Goal: Navigation & Orientation: Go to known website

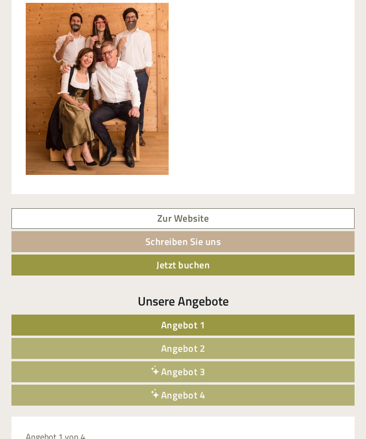
scroll to position [369, 0]
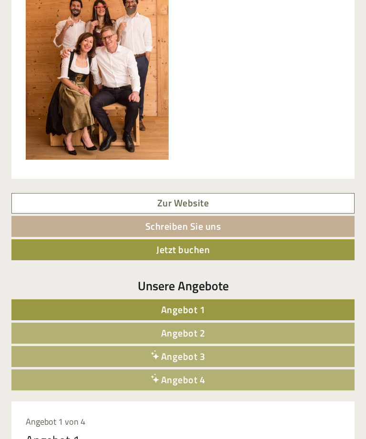
click at [212, 309] on link "Angebot 1" at bounding box center [182, 310] width 343 height 21
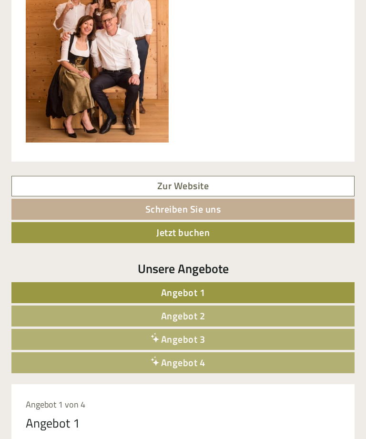
click at [215, 334] on link "Angebot 3" at bounding box center [182, 339] width 343 height 21
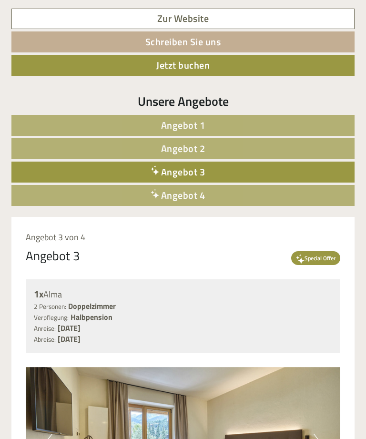
scroll to position [552, 0]
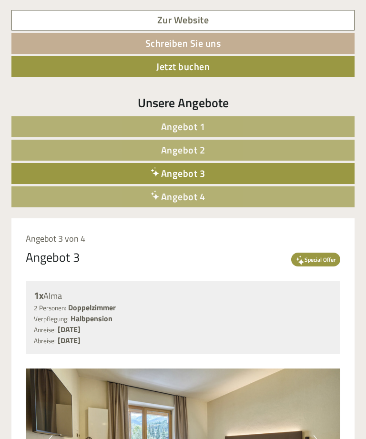
click at [241, 170] on link "Angebot 3" at bounding box center [182, 173] width 343 height 21
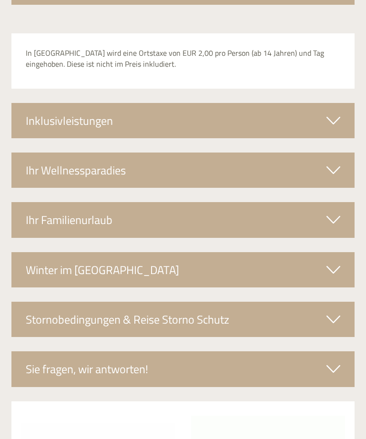
scroll to position [1478, 0]
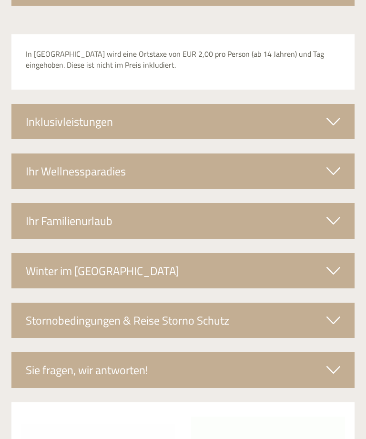
click at [331, 266] on div "Winter im Pustertalerhof" at bounding box center [182, 270] width 343 height 35
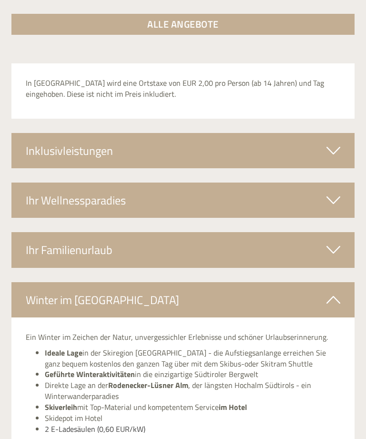
click at [338, 242] on icon at bounding box center [334, 250] width 14 height 16
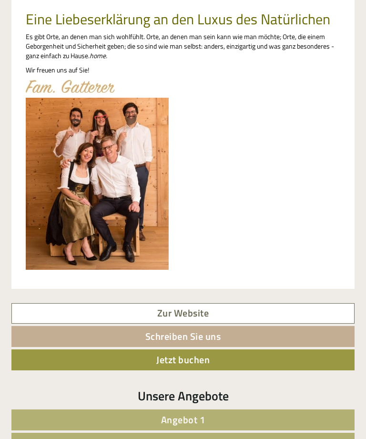
scroll to position [259, 0]
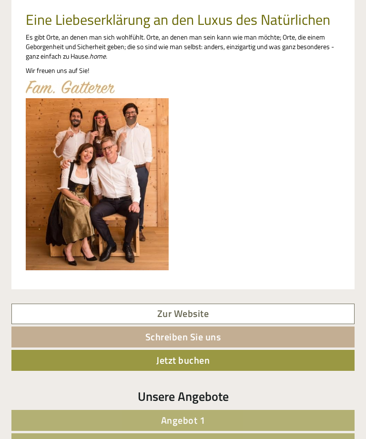
click at [186, 318] on link "Zur Website" at bounding box center [182, 314] width 343 height 21
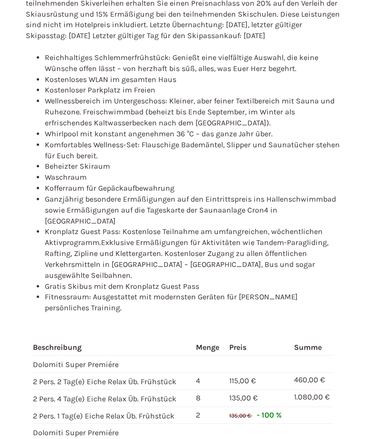
scroll to position [1019, 0]
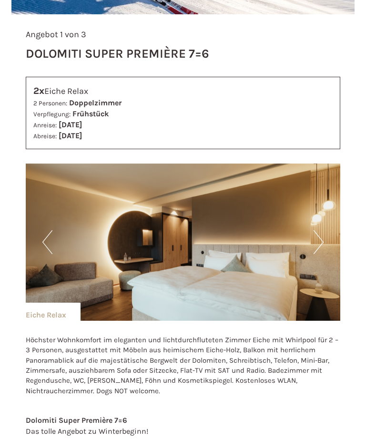
click at [320, 232] on button "Next" at bounding box center [319, 243] width 10 height 24
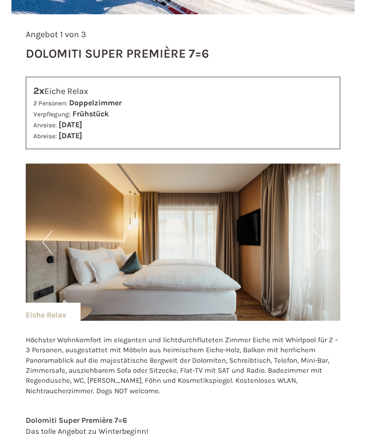
click at [314, 241] on button "Next" at bounding box center [319, 242] width 10 height 24
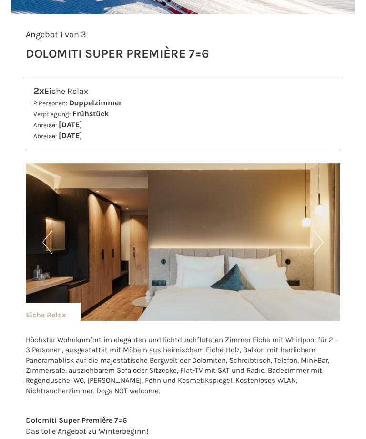
click at [324, 233] on img at bounding box center [183, 242] width 315 height 157
click at [319, 235] on button "Next" at bounding box center [319, 242] width 10 height 24
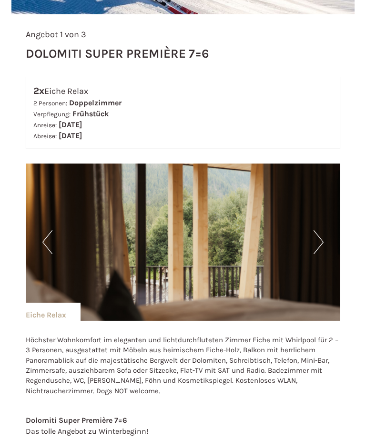
click at [314, 239] on button "Next" at bounding box center [319, 242] width 10 height 24
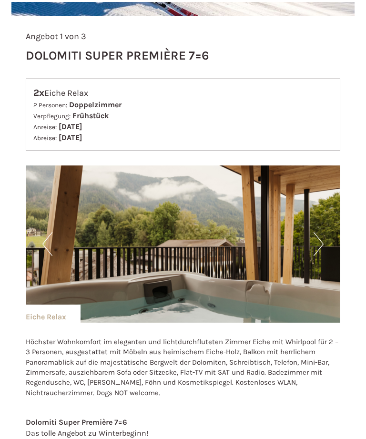
scroll to position [556, 0]
click at [325, 247] on img at bounding box center [183, 244] width 315 height 157
click at [326, 249] on img at bounding box center [183, 244] width 315 height 157
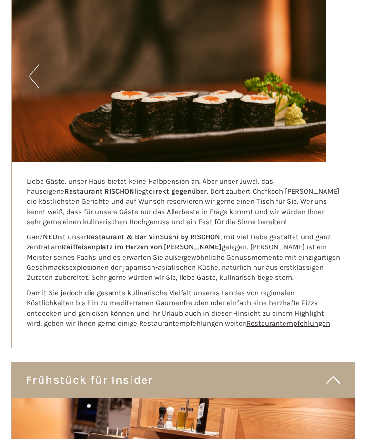
scroll to position [4237, 0]
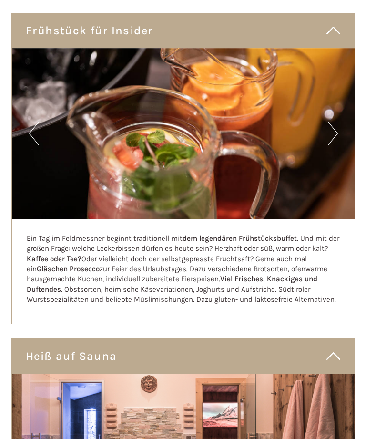
scroll to position [4587, 0]
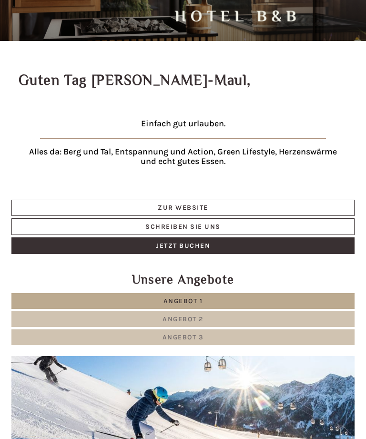
scroll to position [0, 0]
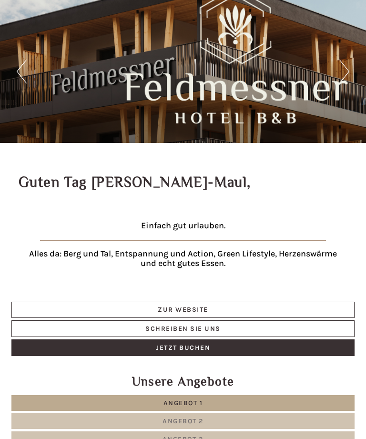
click at [204, 311] on link "Zur Website" at bounding box center [182, 310] width 343 height 16
